Goal: Information Seeking & Learning: Learn about a topic

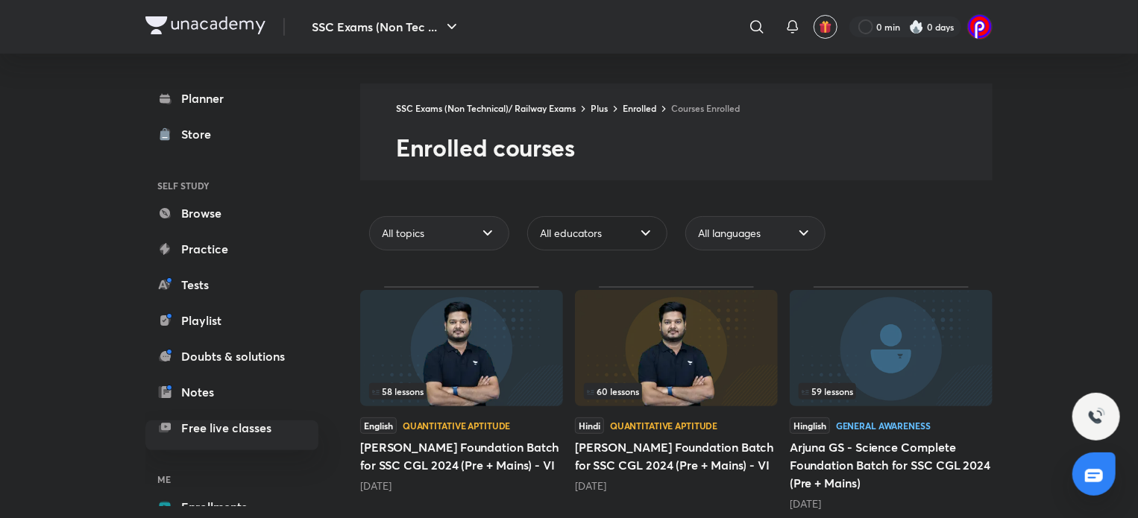
drag, startPoint x: 0, startPoint y: 0, endPoint x: 591, endPoint y: 231, distance: 634.2
click at [591, 231] on span "All educators" at bounding box center [571, 233] width 62 height 15
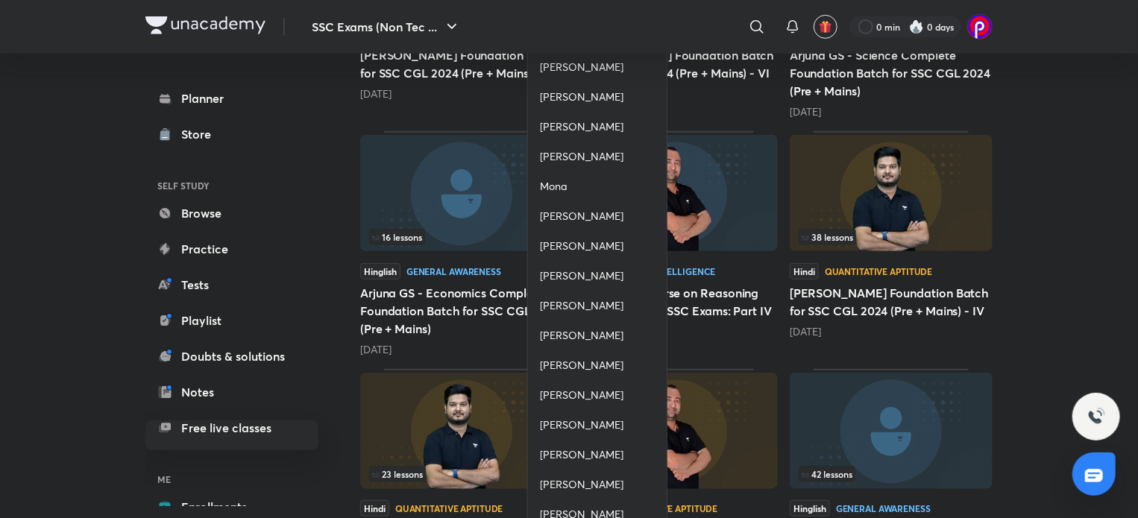
scroll to position [548, 0]
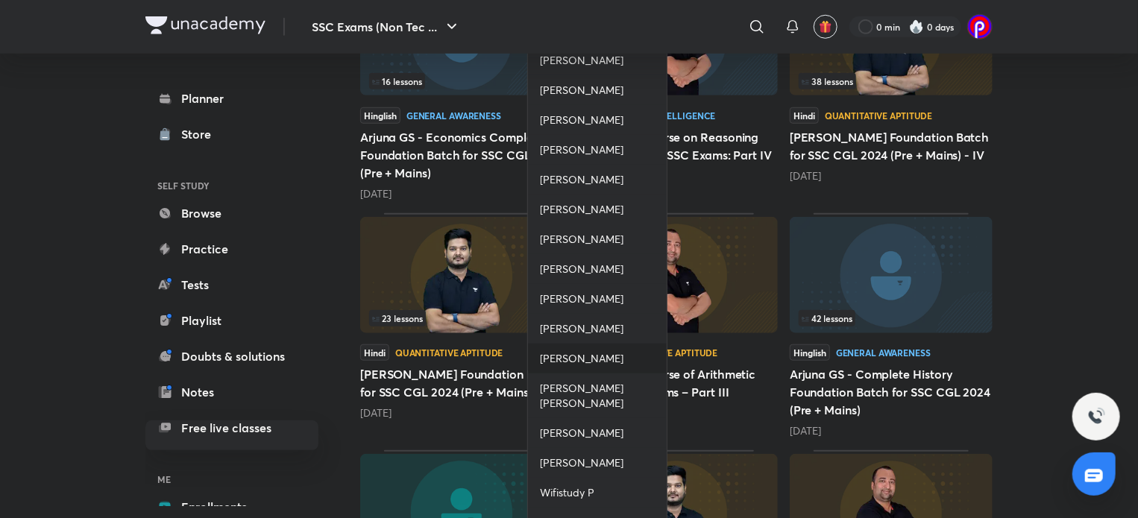
click at [591, 363] on div "[PERSON_NAME]" at bounding box center [597, 359] width 139 height 30
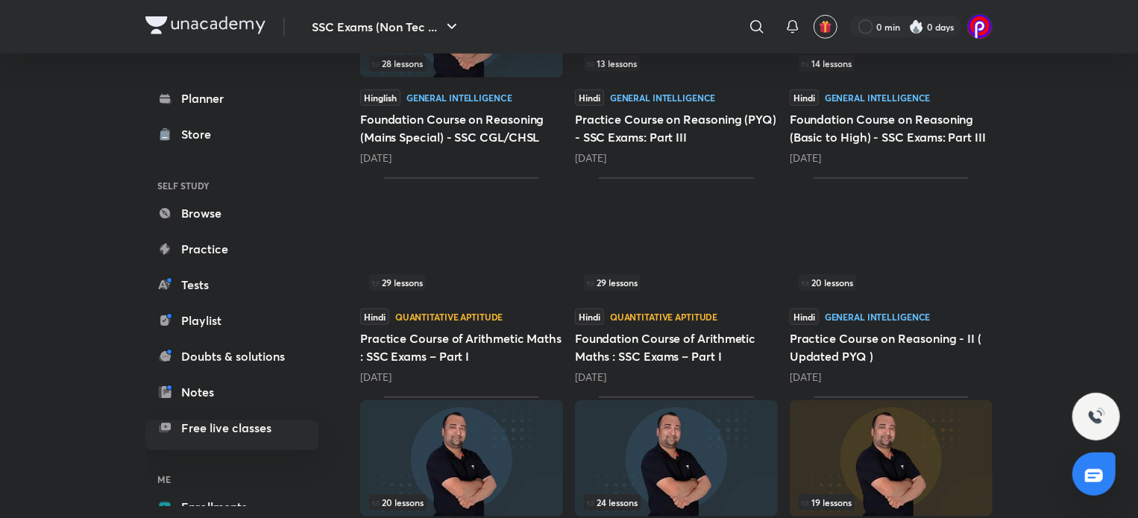
click at [677, 246] on img at bounding box center [676, 239] width 203 height 116
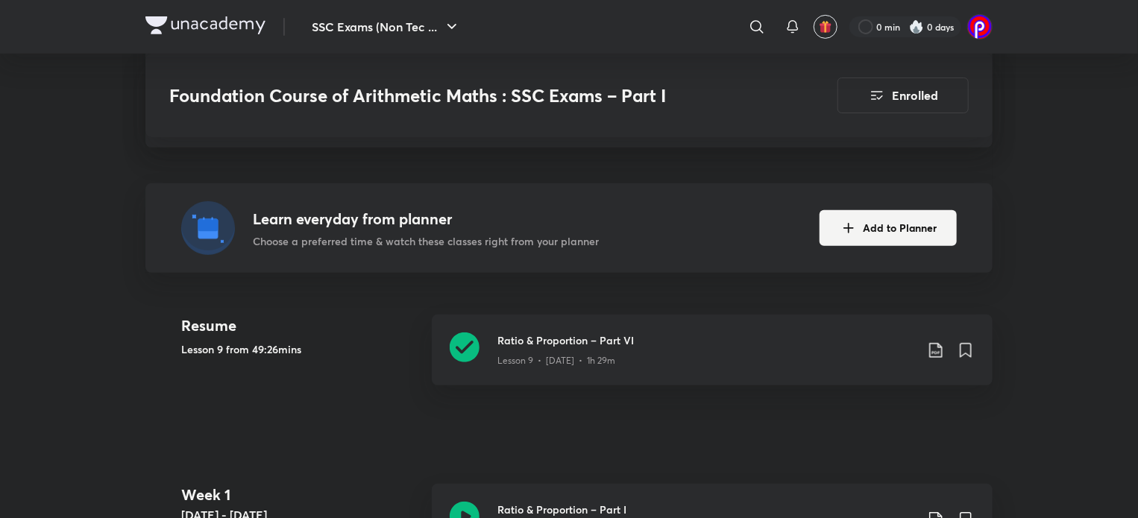
scroll to position [351, 0]
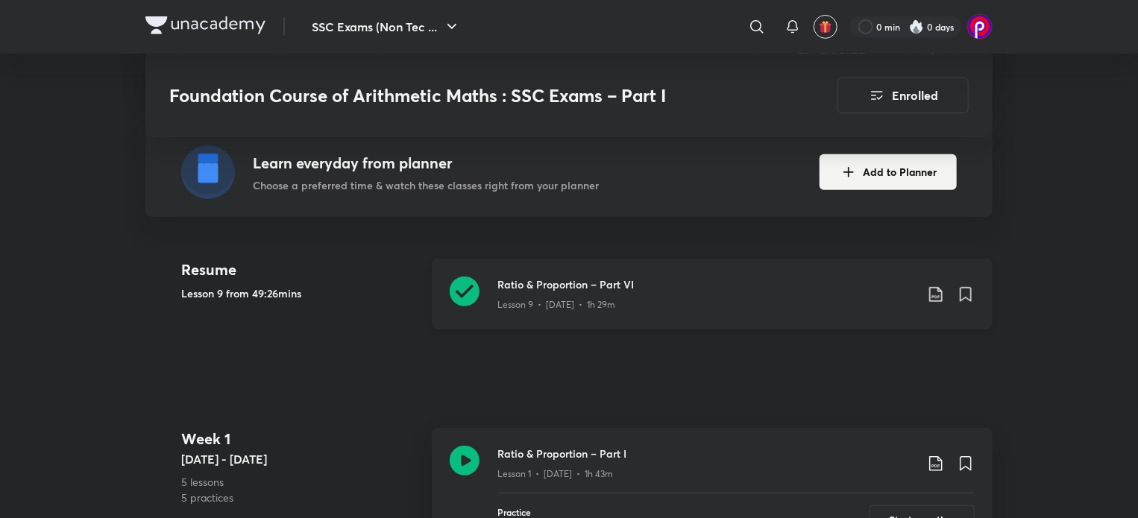
click at [516, 278] on h3 "Ratio & Proportion – Part VI" at bounding box center [707, 285] width 418 height 16
